Goal: Information Seeking & Learning: Find contact information

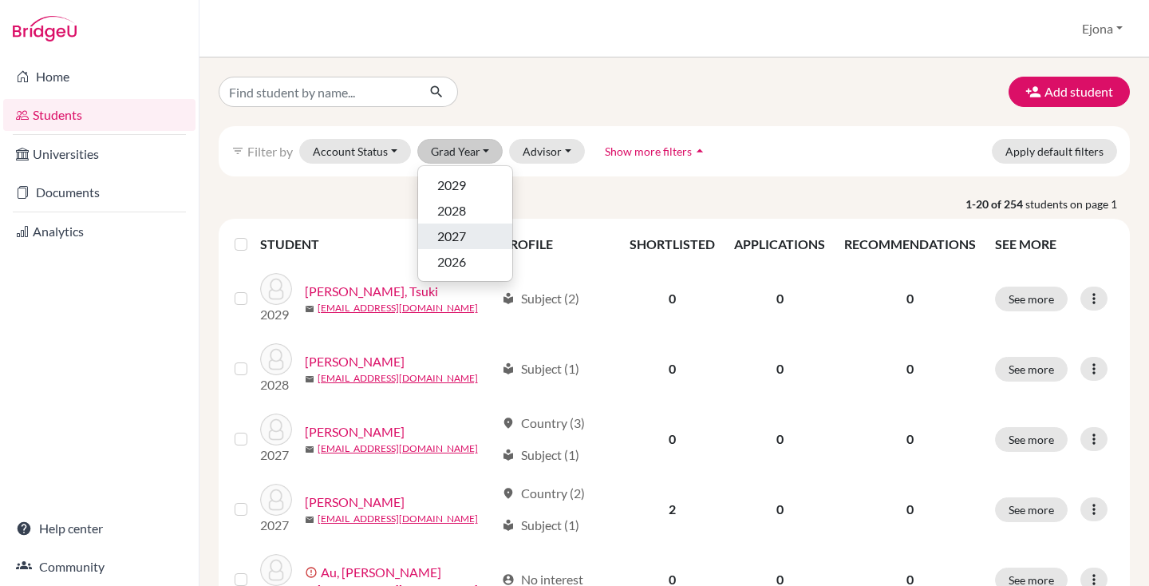
click at [450, 235] on span "2027" at bounding box center [451, 236] width 29 height 19
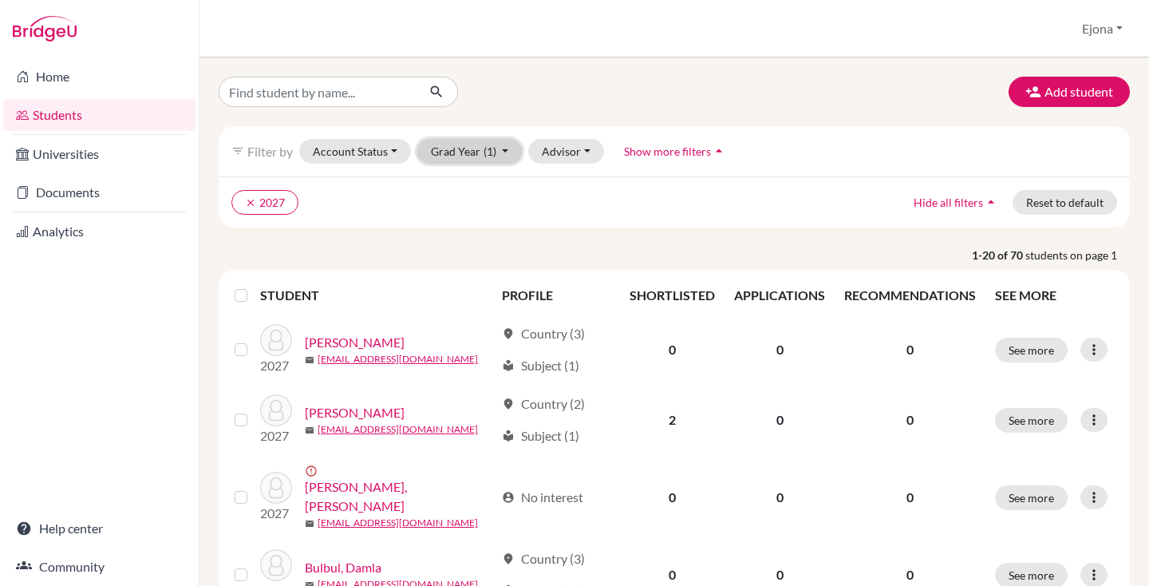
click at [491, 155] on span "(1)" at bounding box center [489, 151] width 13 height 14
click at [473, 180] on div "2029" at bounding box center [465, 185] width 56 height 19
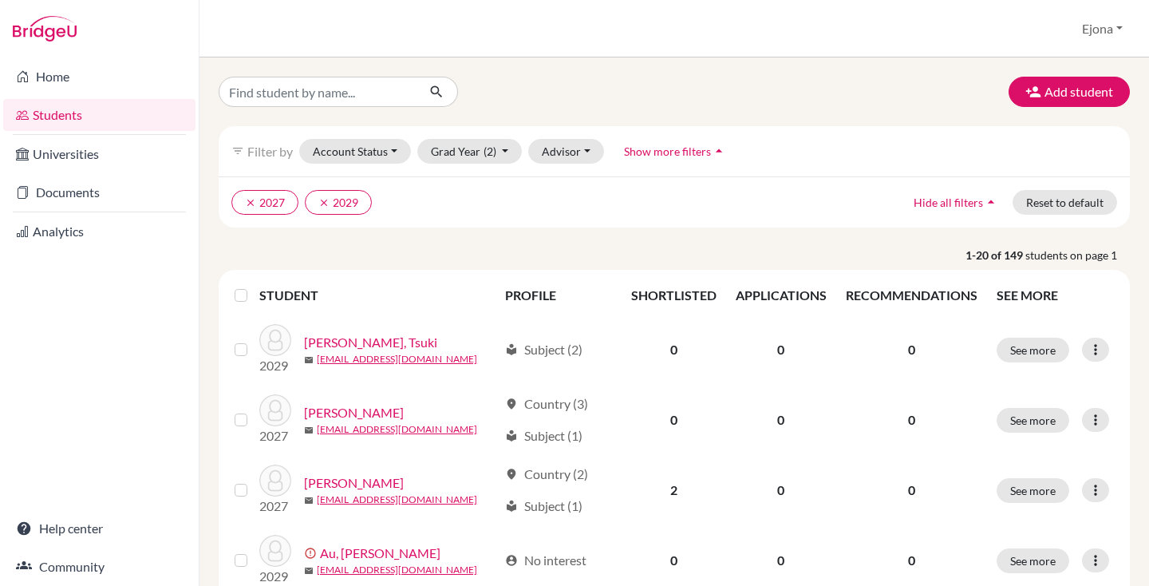
click at [254, 286] on label at bounding box center [254, 286] width 0 height 0
click at [0, 0] on input "checkbox" at bounding box center [0, 0] width 0 height 0
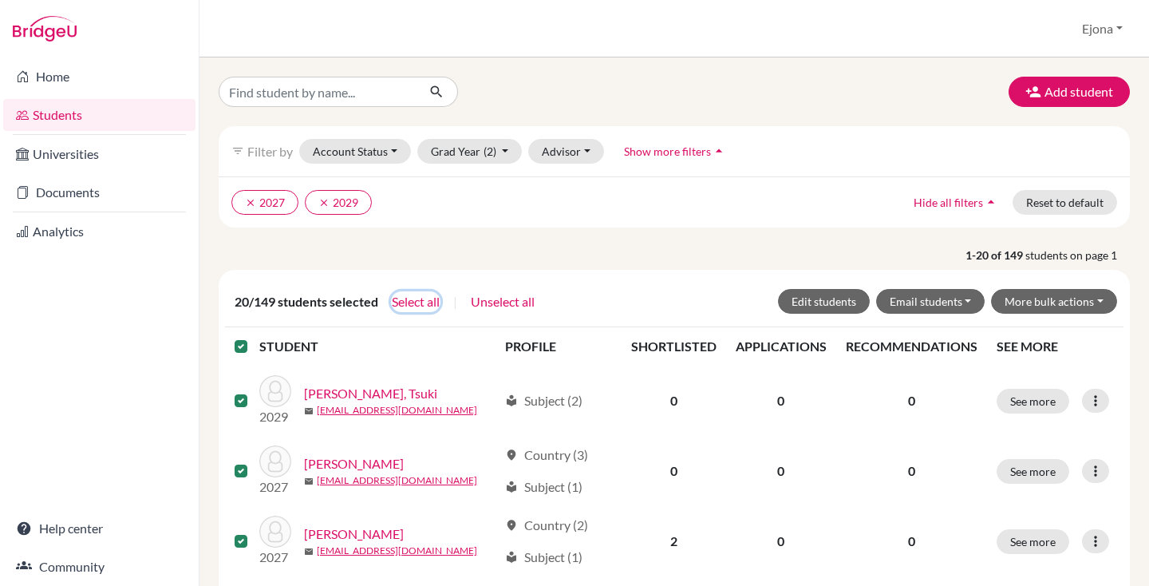
click at [418, 301] on button "Select all" at bounding box center [415, 301] width 49 height 21
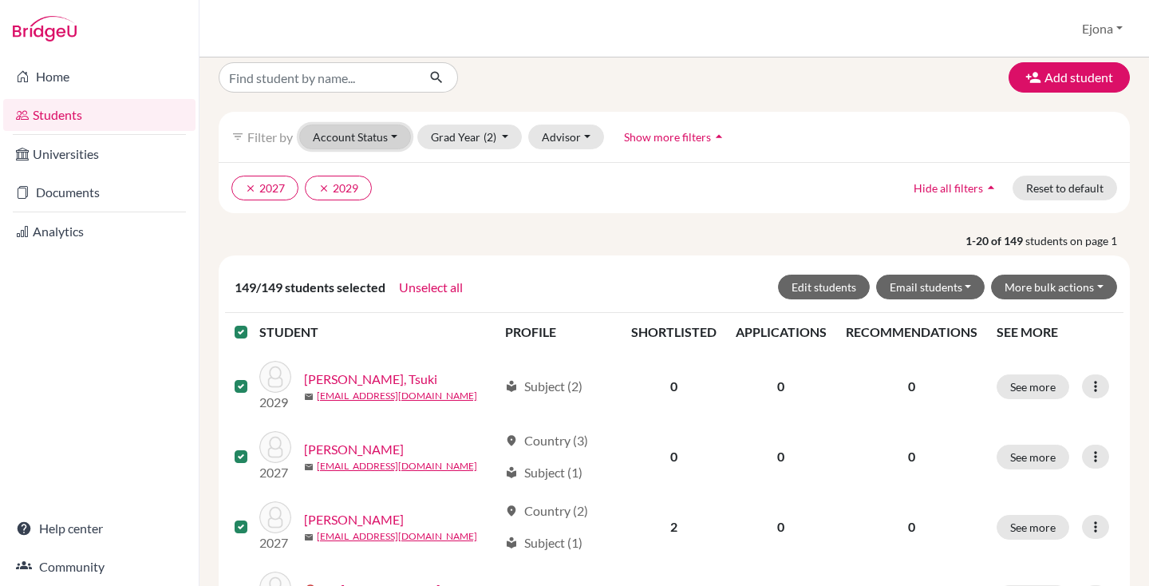
click at [389, 142] on button "Account Status" at bounding box center [355, 136] width 112 height 25
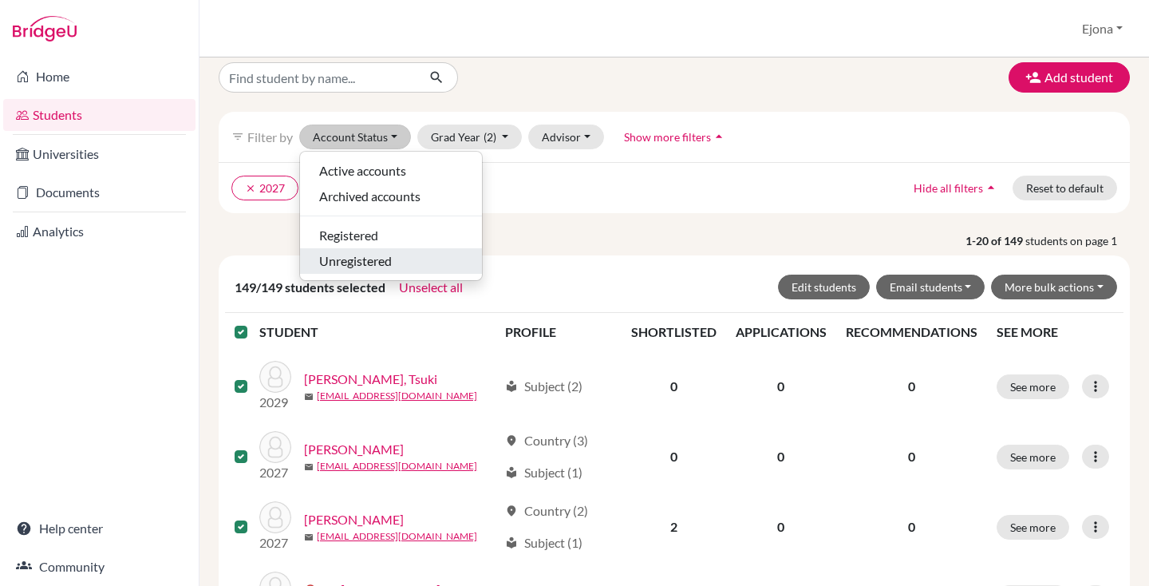
click at [403, 264] on div "Unregistered" at bounding box center [391, 260] width 144 height 19
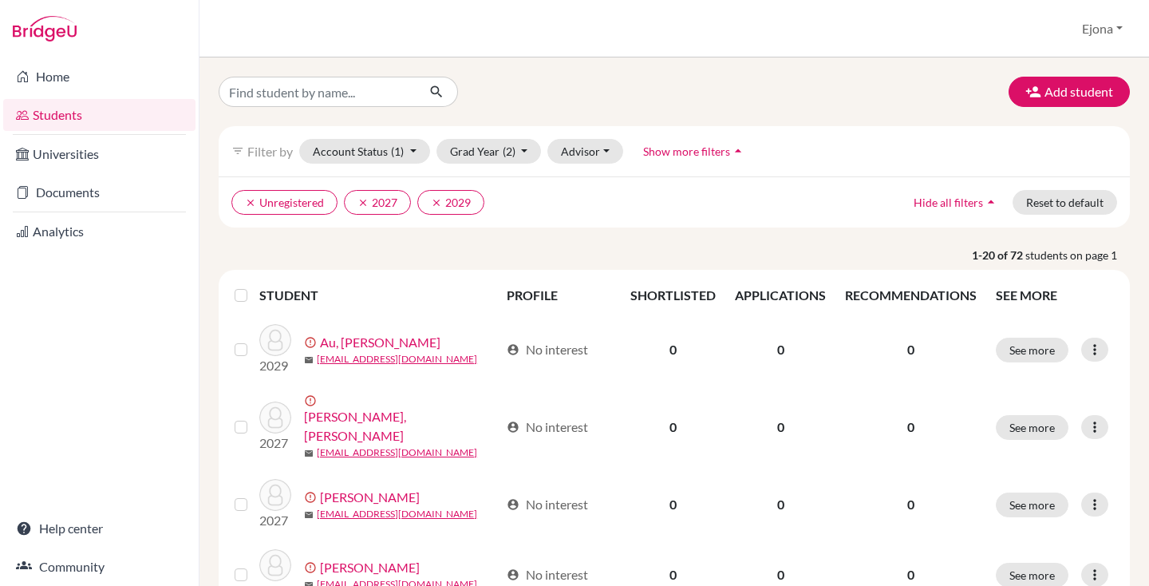
click at [254, 286] on label at bounding box center [254, 286] width 0 height 0
click at [0, 0] on input "checkbox" at bounding box center [0, 0] width 0 height 0
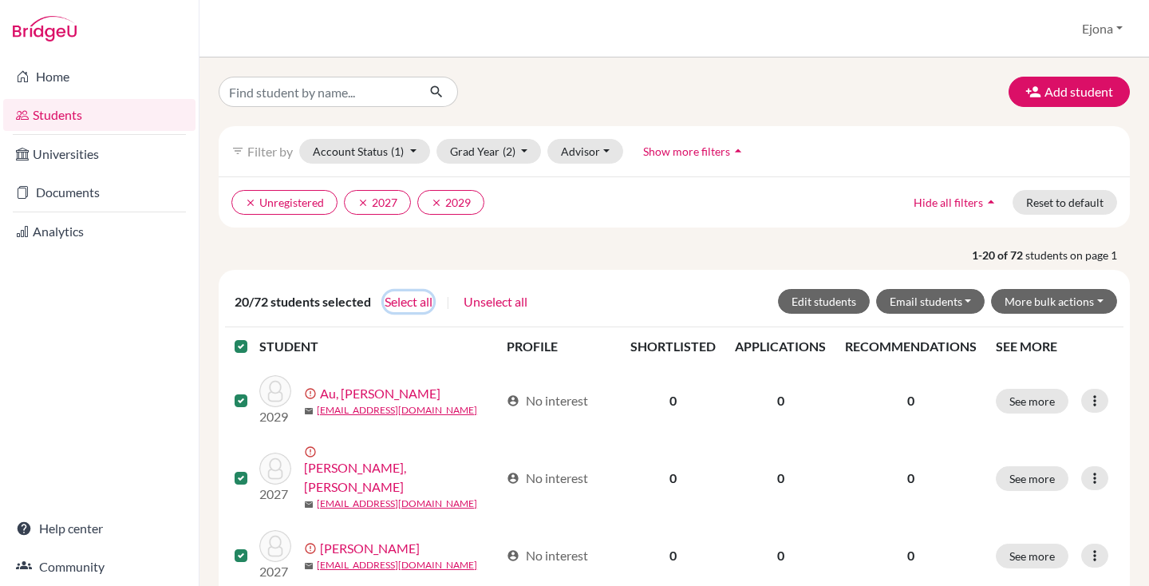
click at [407, 305] on button "Select all" at bounding box center [408, 301] width 49 height 21
click at [251, 203] on icon "clear" at bounding box center [250, 202] width 11 height 11
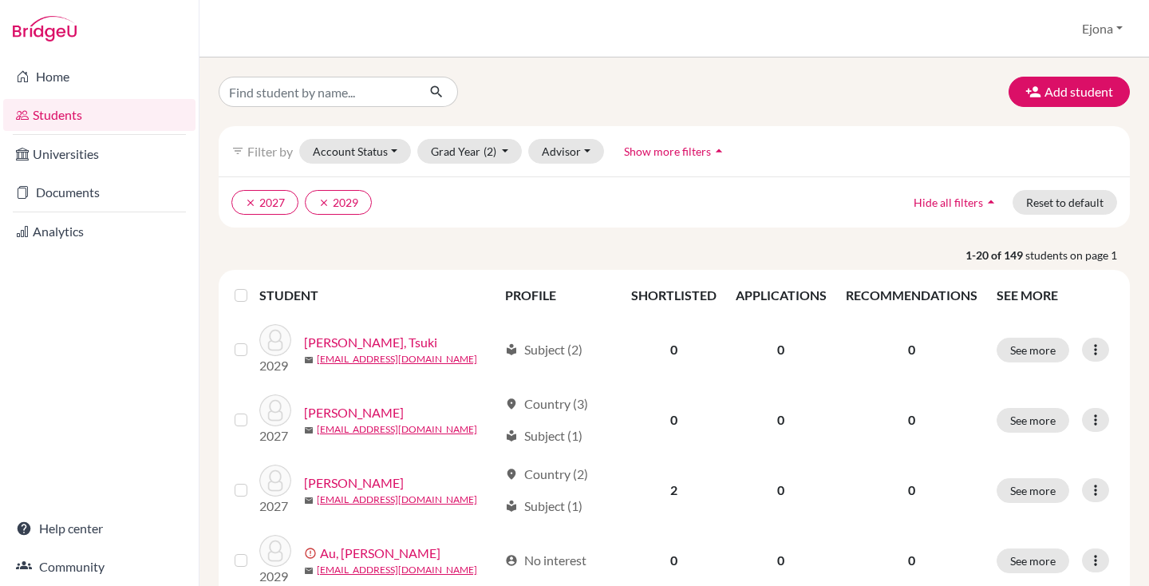
click at [254, 286] on label at bounding box center [254, 286] width 0 height 0
click at [0, 0] on input "checkbox" at bounding box center [0, 0] width 0 height 0
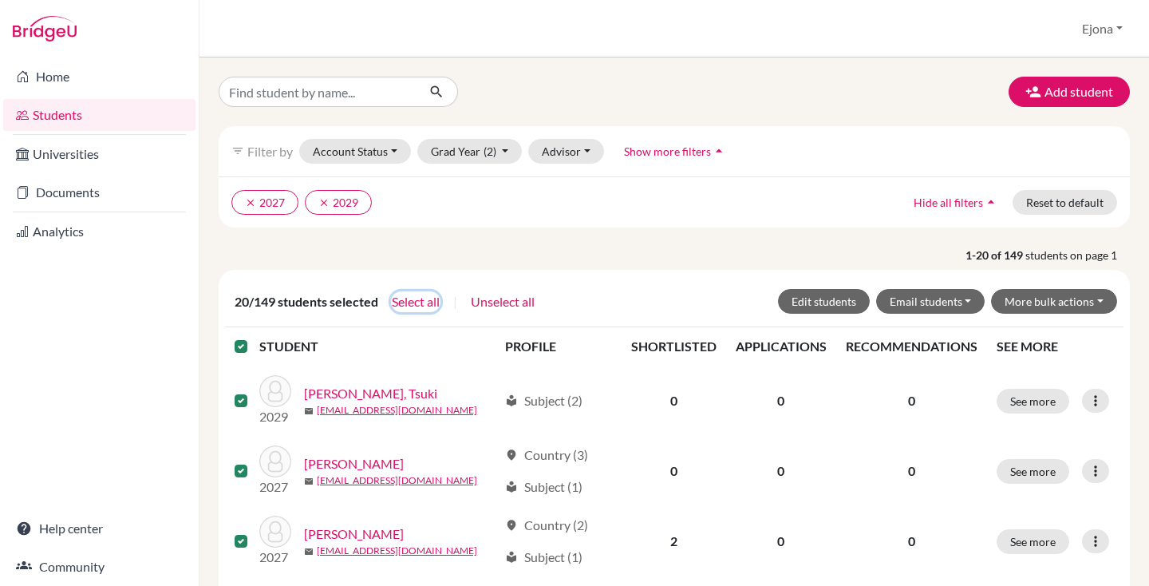
click at [432, 303] on button "Select all" at bounding box center [415, 301] width 49 height 21
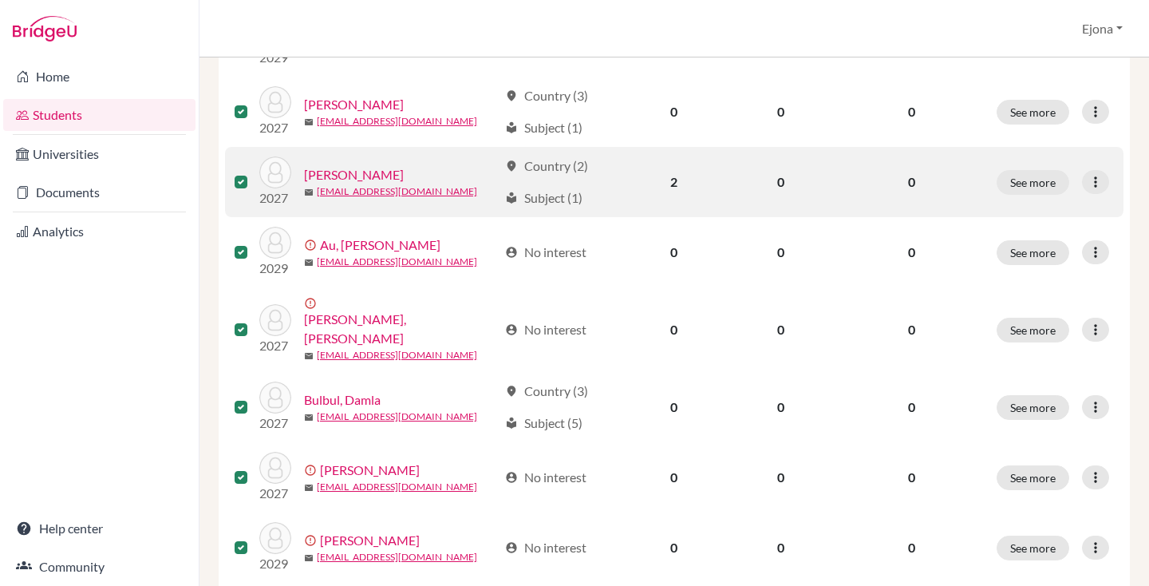
scroll to position [433, 0]
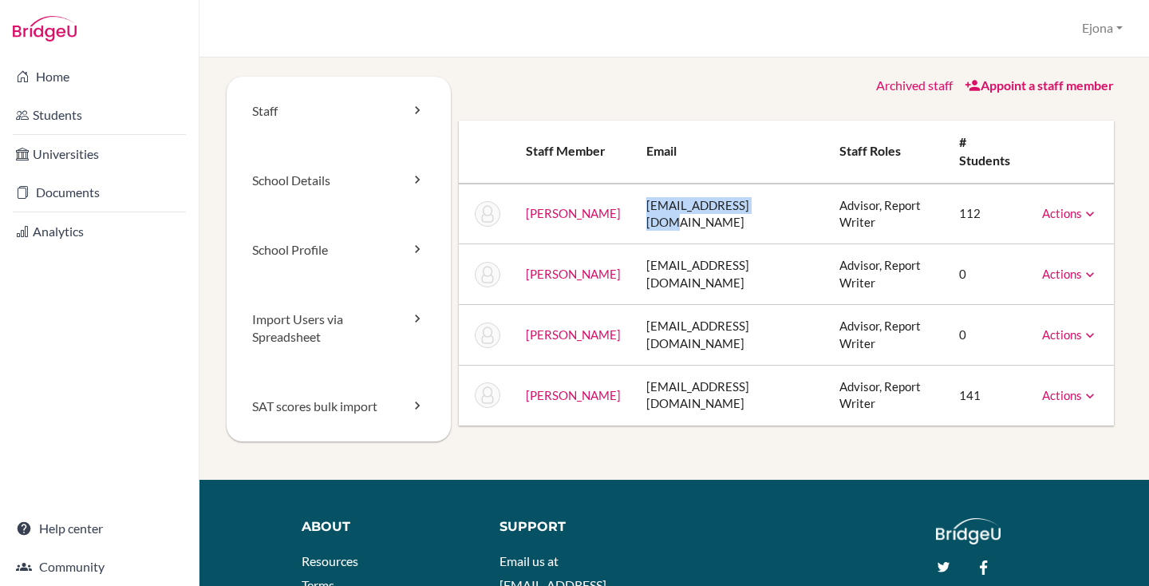
drag, startPoint x: 766, startPoint y: 191, endPoint x: 639, endPoint y: 187, distance: 126.9
click at [639, 187] on td "[EMAIL_ADDRESS][DOMAIN_NAME]" at bounding box center [730, 213] width 194 height 61
drag, startPoint x: 756, startPoint y: 290, endPoint x: 638, endPoint y: 294, distance: 118.2
click at [638, 305] on td "[EMAIL_ADDRESS][DOMAIN_NAME]" at bounding box center [730, 335] width 194 height 61
copy td "[EMAIL_ADDRESS][DOMAIN_NAME]"
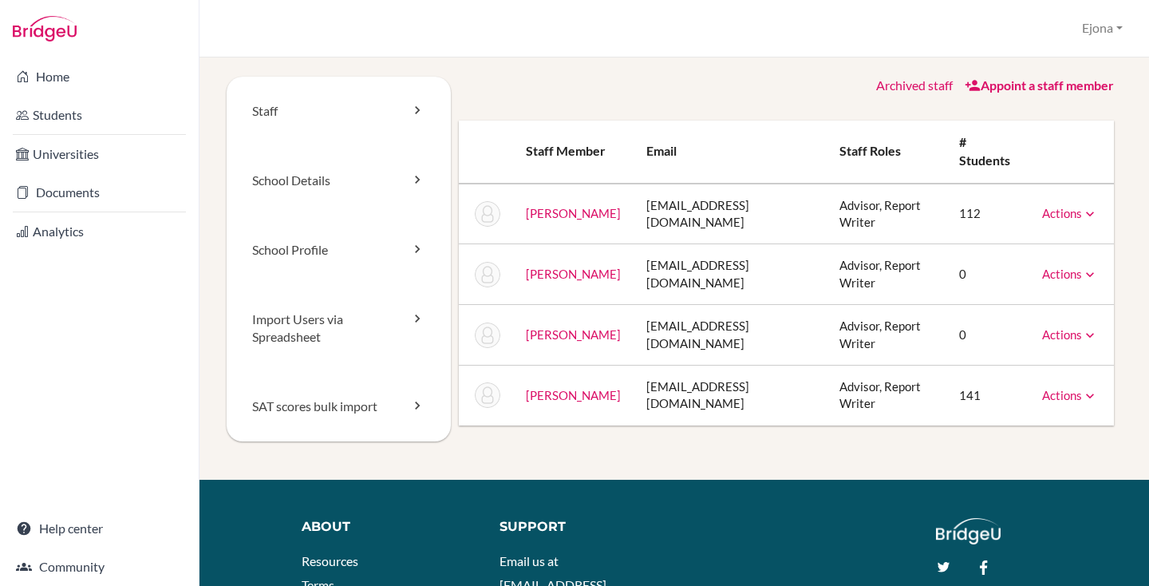
click at [669, 365] on td "ctsui1@ichk.edu.hk" at bounding box center [730, 395] width 194 height 60
drag, startPoint x: 771, startPoint y: 186, endPoint x: 644, endPoint y: 193, distance: 127.8
click at [644, 193] on td "mclarke@ichk.edu.hk" at bounding box center [730, 213] width 194 height 61
copy td "mclarke@ichk.edu.hk"
drag, startPoint x: 712, startPoint y: 342, endPoint x: 653, endPoint y: 346, distance: 59.2
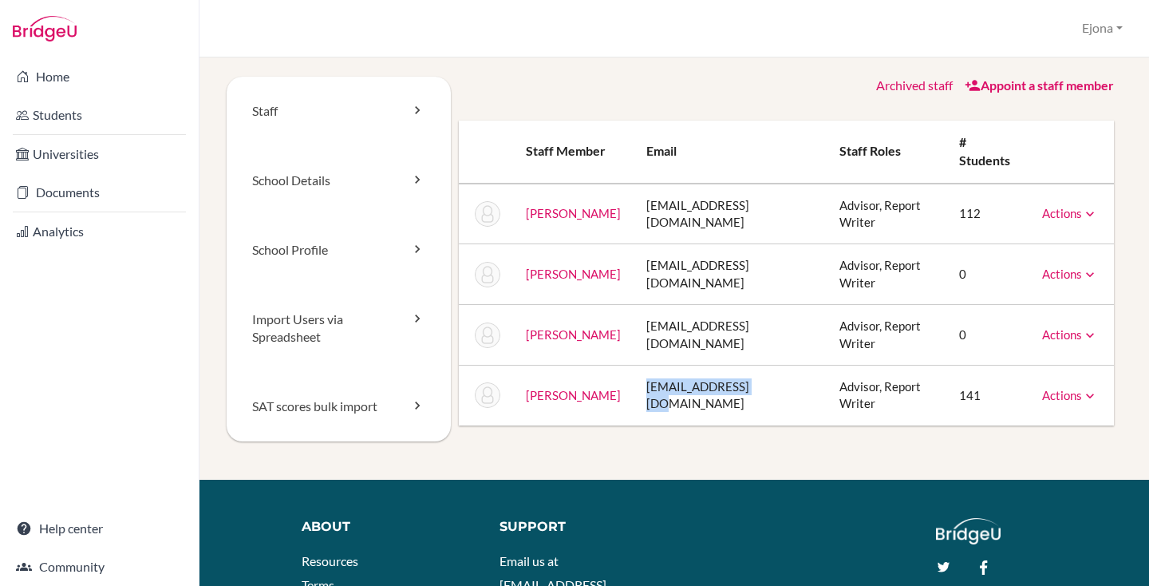
click at [641, 365] on td "ctsui1@ichk.edu.hk" at bounding box center [730, 395] width 194 height 60
copy td "ctsui1@ichk.edu.hk"
